Goal: Task Accomplishment & Management: Manage account settings

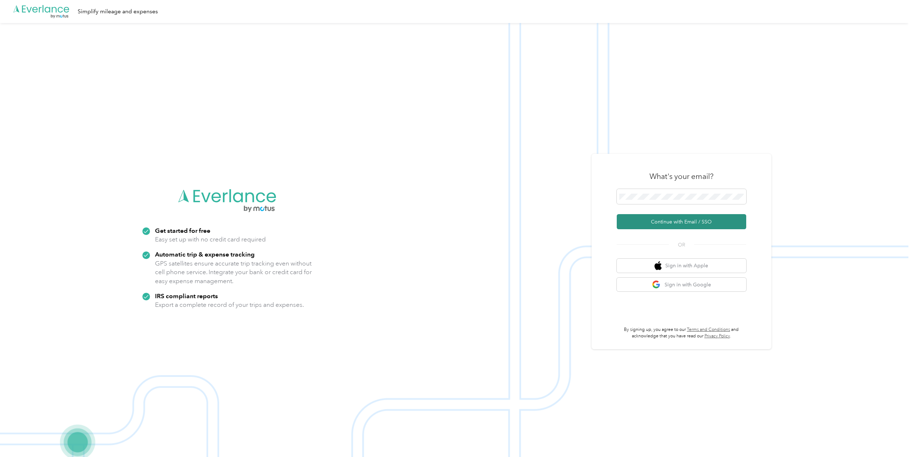
click at [663, 218] on button "Continue with Email / SSO" at bounding box center [680, 221] width 129 height 15
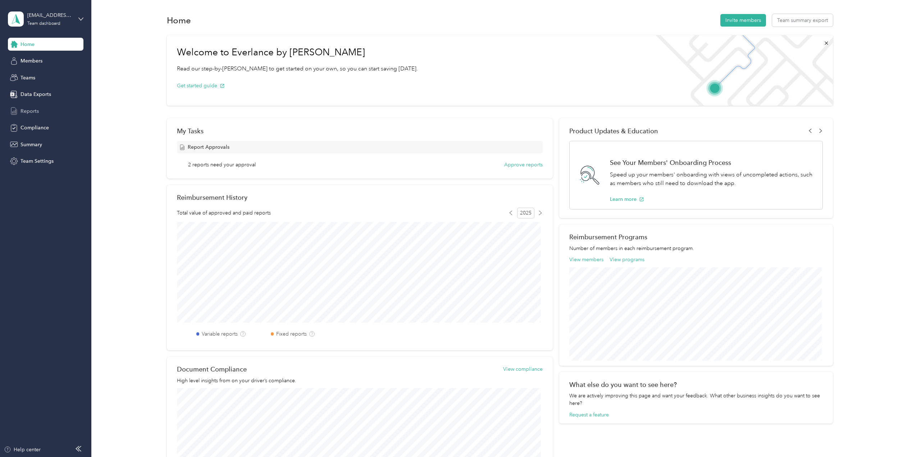
click at [25, 115] on div "Reports" at bounding box center [45, 111] width 75 height 13
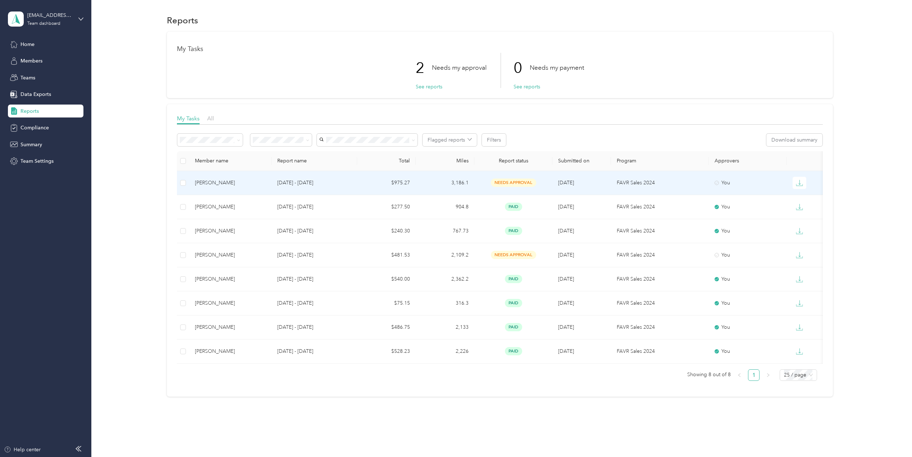
click at [223, 182] on div "[PERSON_NAME]" at bounding box center [230, 183] width 70 height 8
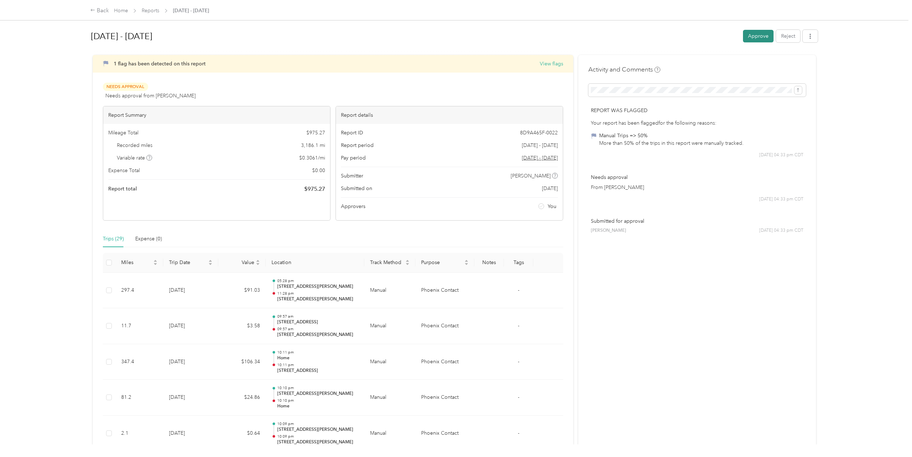
click at [748, 38] on button "Approve" at bounding box center [758, 36] width 31 height 13
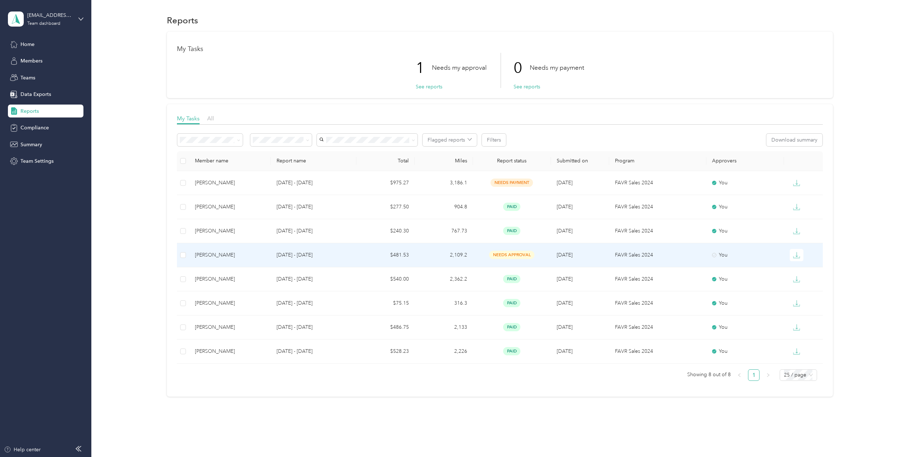
click at [203, 253] on div "Terri A McLain" at bounding box center [230, 255] width 70 height 8
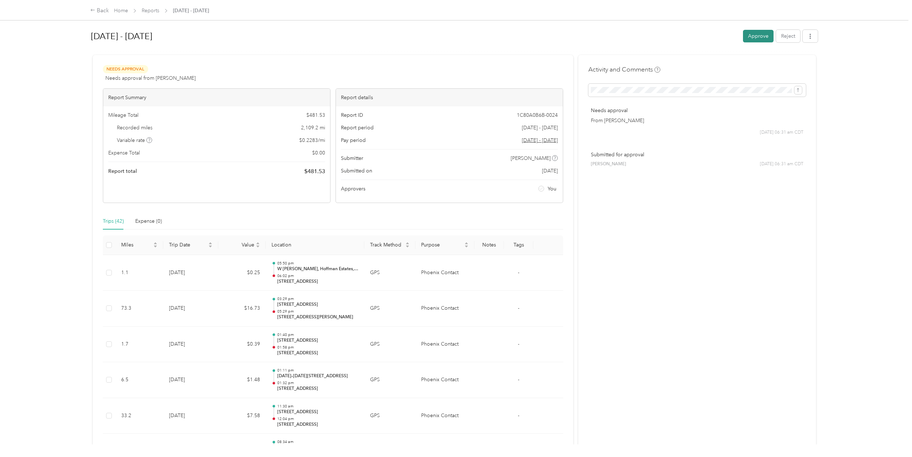
click at [754, 35] on button "Approve" at bounding box center [758, 36] width 31 height 13
